Goal: Information Seeking & Learning: Understand process/instructions

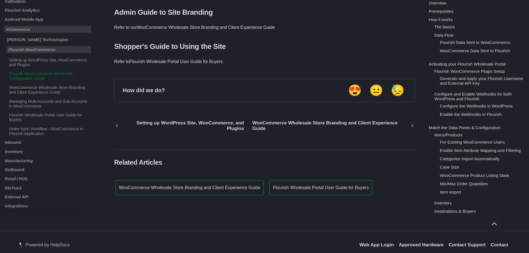
scroll to position [5336, 0]
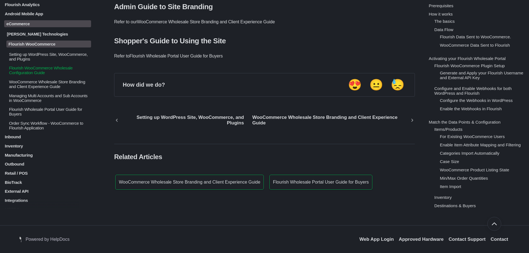
click at [45, 130] on p "Order Sync Workflow - WooCommerce to Flourish Application" at bounding box center [49, 125] width 83 height 9
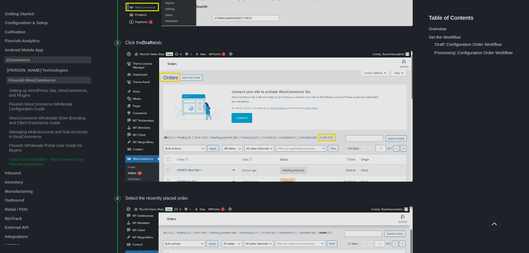
scroll to position [1223, 0]
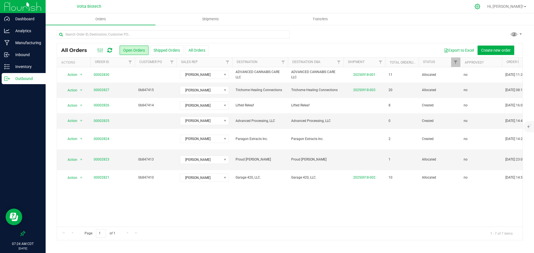
click at [480, 8] on icon at bounding box center [476, 6] width 5 height 5
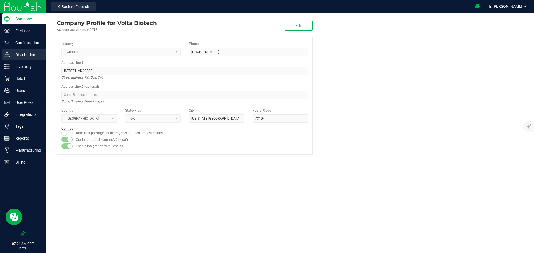
click at [29, 57] on p "Distribution" at bounding box center [26, 54] width 33 height 7
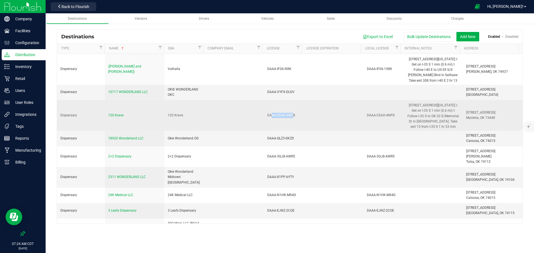
drag, startPoint x: 291, startPoint y: 115, endPoint x: 269, endPoint y: 115, distance: 22.0
click at [270, 115] on div "DAAA-CEAX-4NP8" at bounding box center [283, 115] width 33 height 5
click at [264, 116] on td "DAAA-CEAX-4NP8" at bounding box center [284, 115] width 40 height 31
drag, startPoint x: 264, startPoint y: 115, endPoint x: 293, endPoint y: 114, distance: 28.6
click at [293, 114] on td "DAAA-CEAX-4NP8" at bounding box center [284, 115] width 40 height 31
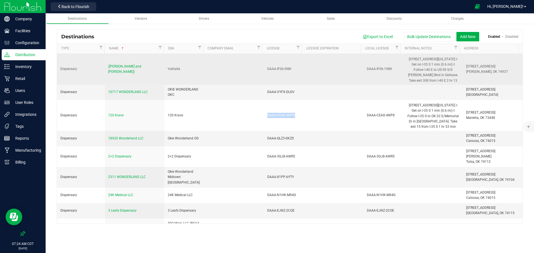
copy div "DAAA-CEAX-4NP8"
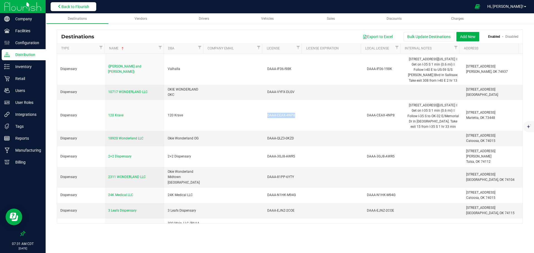
click at [69, 6] on span "Back to Flourish" at bounding box center [75, 6] width 28 height 4
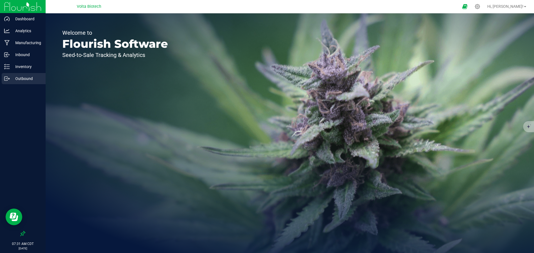
click at [26, 76] on p "Outbound" at bounding box center [26, 78] width 33 height 7
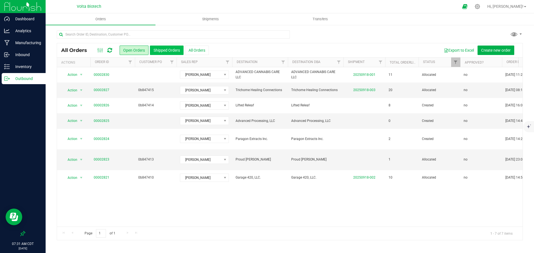
click at [158, 49] on button "Shipped Orders" at bounding box center [167, 50] width 34 height 9
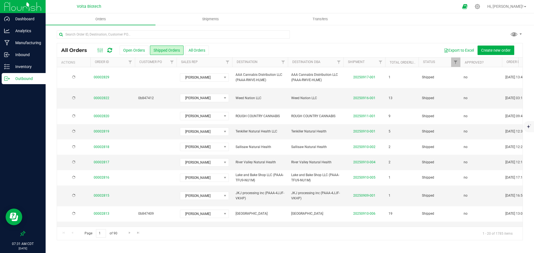
click at [197, 49] on button "All Orders" at bounding box center [197, 50] width 24 height 9
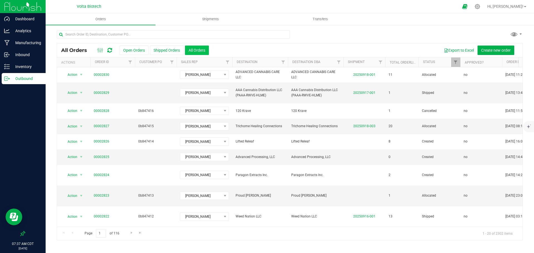
click at [195, 51] on button "All Orders" at bounding box center [197, 50] width 24 height 9
click at [130, 52] on button "Open Orders" at bounding box center [133, 50] width 29 height 9
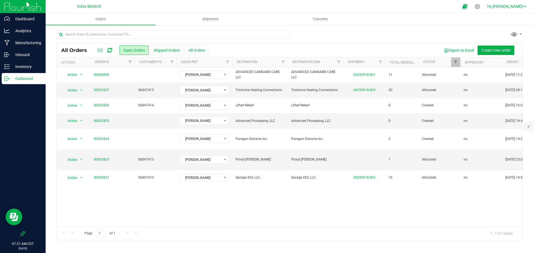
click at [528, 5] on link "Hi, Crosby!" at bounding box center [506, 7] width 43 height 6
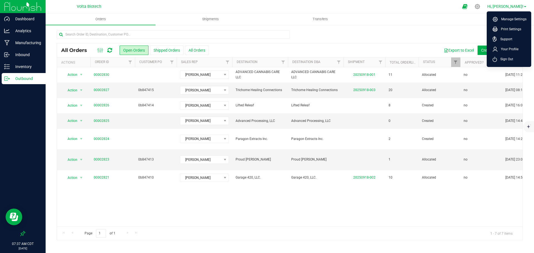
click at [525, 4] on link "Hi, Crosby!" at bounding box center [506, 7] width 43 height 6
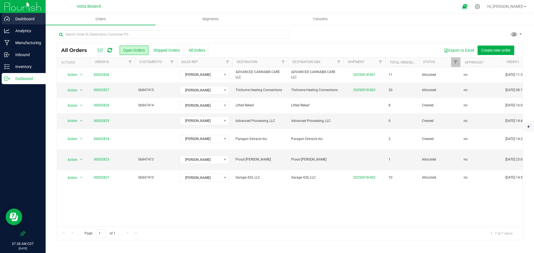
click at [30, 15] on div "Dashboard" at bounding box center [24, 18] width 44 height 11
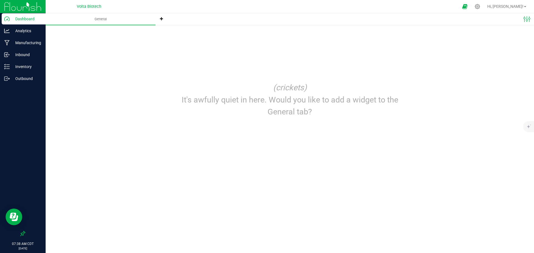
click at [91, 6] on span "Volta Biotech" at bounding box center [89, 6] width 24 height 5
click at [28, 78] on p "Outbound" at bounding box center [26, 78] width 33 height 7
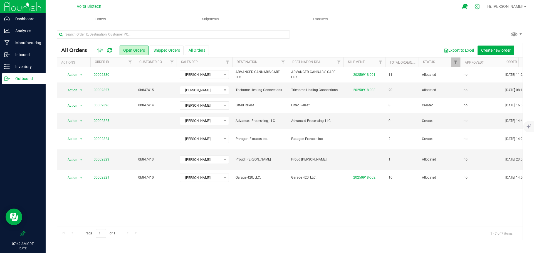
click at [480, 5] on icon at bounding box center [477, 7] width 6 height 6
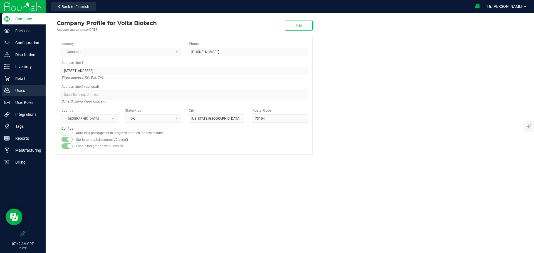
click at [28, 91] on p "Users" at bounding box center [26, 90] width 33 height 7
click at [23, 104] on p "User Roles" at bounding box center [26, 102] width 33 height 7
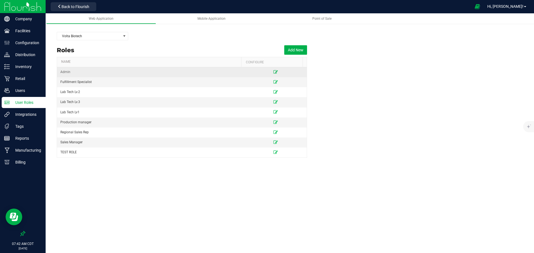
click at [273, 70] on icon at bounding box center [275, 71] width 4 height 3
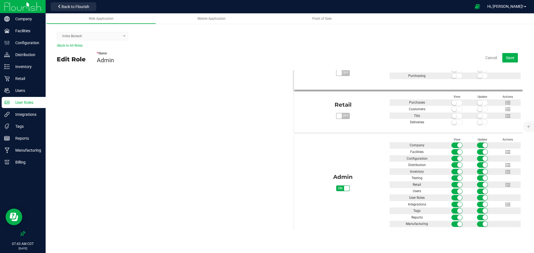
scroll to position [291, 0]
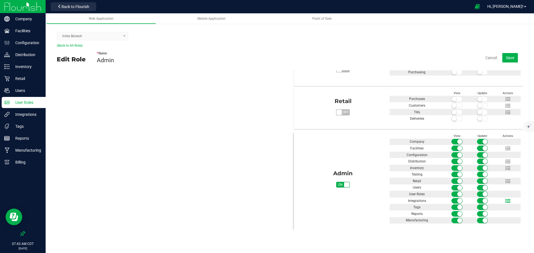
click at [505, 200] on icon at bounding box center [507, 201] width 5 height 5
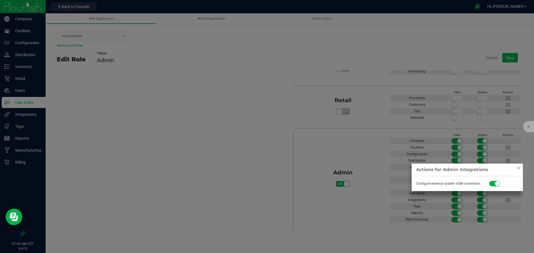
click at [313, 92] on div at bounding box center [267, 126] width 534 height 253
click at [515, 167] on link "Close" at bounding box center [518, 168] width 7 height 7
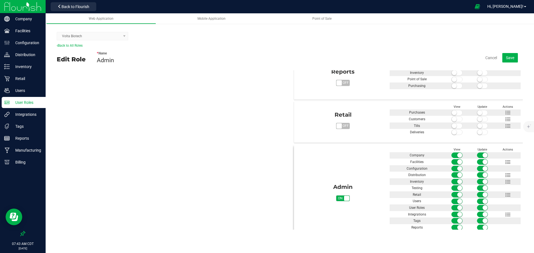
scroll to position [291, 0]
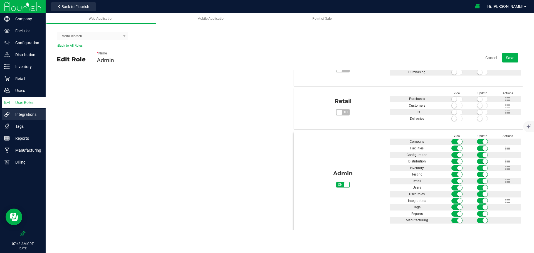
click at [26, 111] on div "Integrations" at bounding box center [24, 114] width 44 height 11
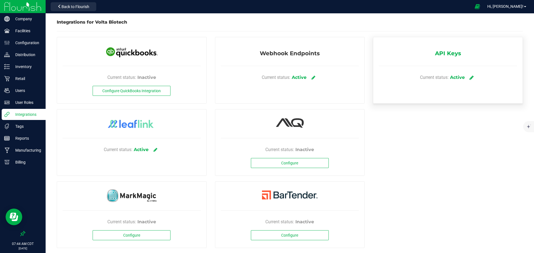
click at [470, 76] on icon at bounding box center [471, 77] width 4 height 5
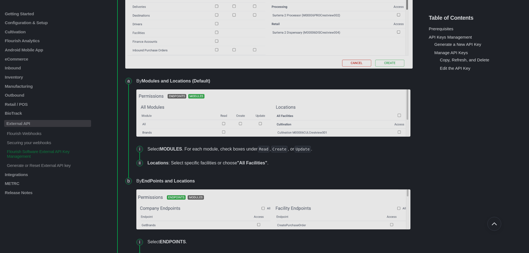
scroll to position [741, 0]
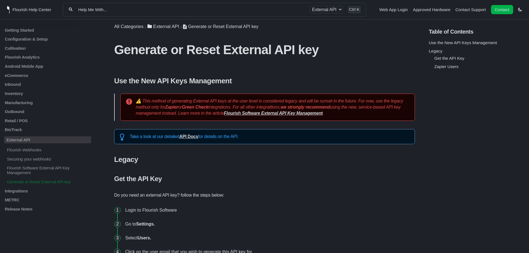
click at [298, 115] on strong "Flourish Software External API Key Management" at bounding box center [273, 113] width 99 height 5
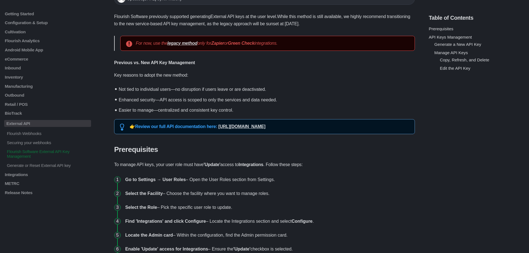
scroll to position [74, 0]
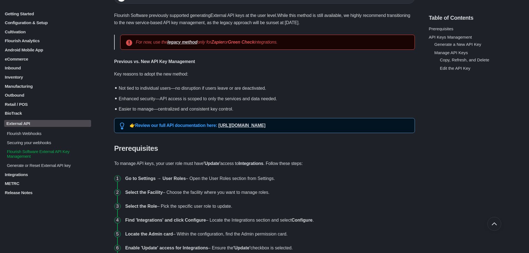
click at [64, 166] on p "Generate or Reset External API key" at bounding box center [48, 165] width 85 height 5
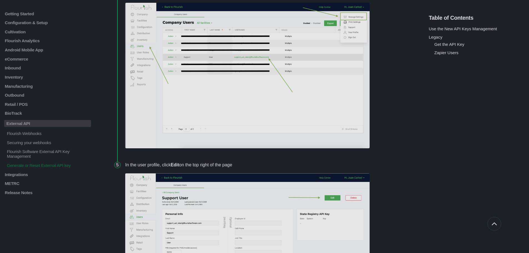
scroll to position [333, 0]
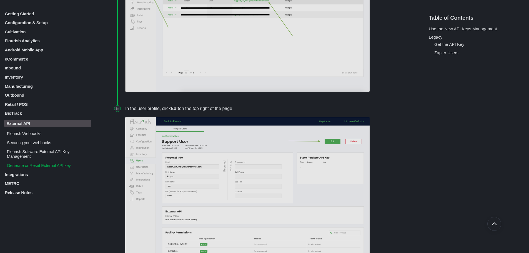
click at [34, 151] on p "Flourish Software External API Key Management" at bounding box center [48, 153] width 85 height 9
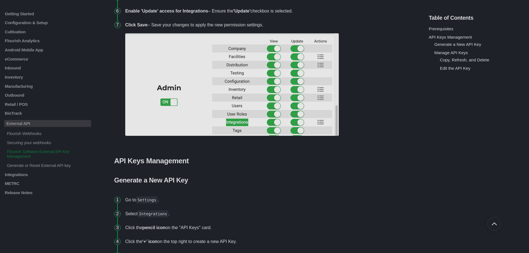
scroll to position [313, 0]
